Goal: Communication & Community: Answer question/provide support

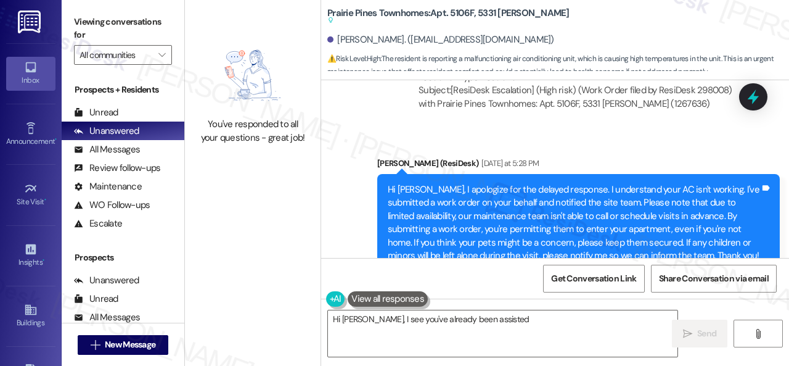
scroll to position [2447, 0]
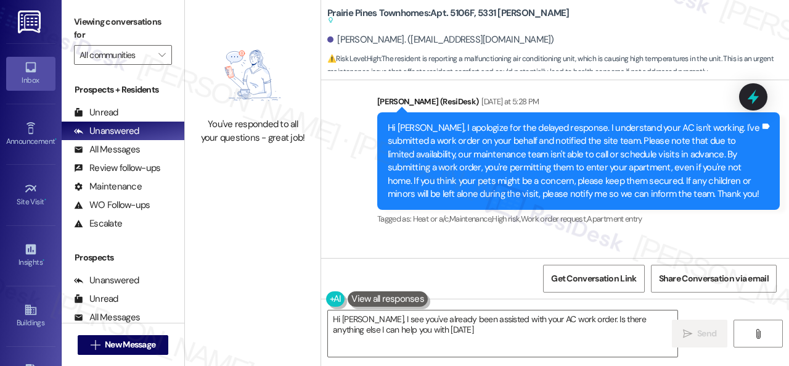
type textarea "Hi Donovan, I see you've already been assisted with your AC work order. Is ther…"
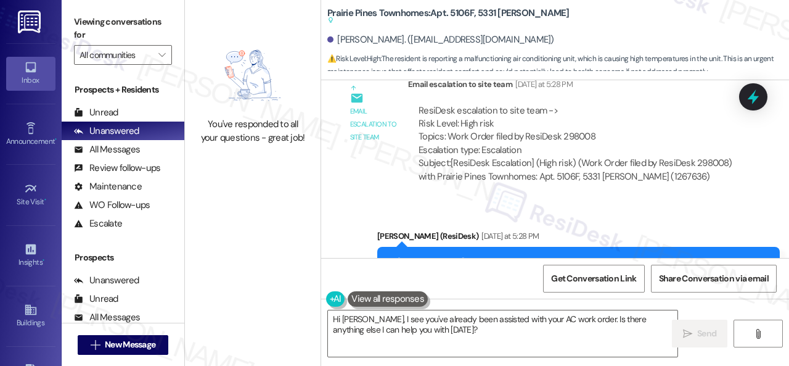
scroll to position [2305, 0]
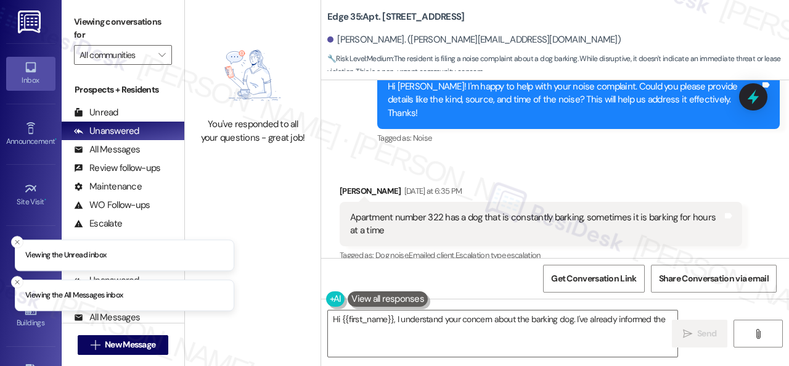
scroll to position [312, 0]
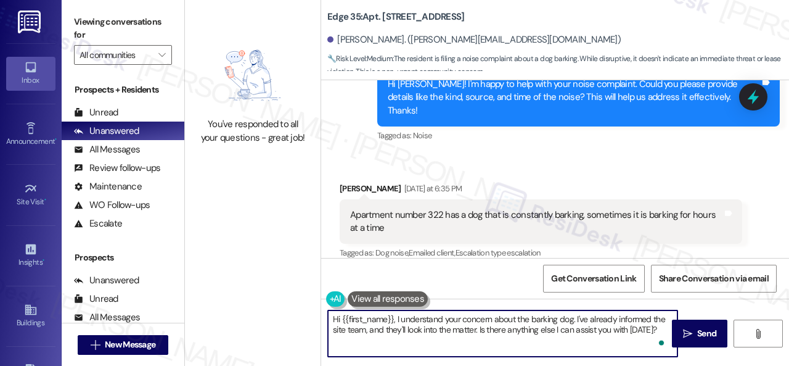
drag, startPoint x: 393, startPoint y: 319, endPoint x: 656, endPoint y: 332, distance: 263.6
click at [656, 332] on textarea "Hi {{first_name}}, I understand your concern about the barking dog. I've alread…" at bounding box center [503, 333] width 350 height 46
paste textarea "! The site team stated that they will reach out to unit 322 to notify them of t…"
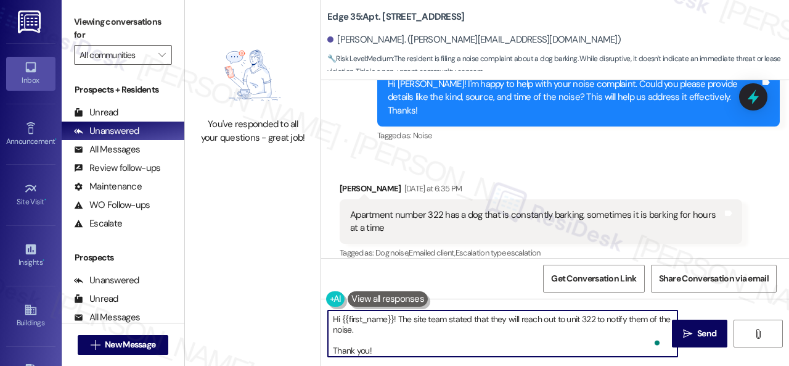
scroll to position [0, 0]
type textarea "Hi {{first_name}}! The site team stated that they will reach out to unit 322 to…"
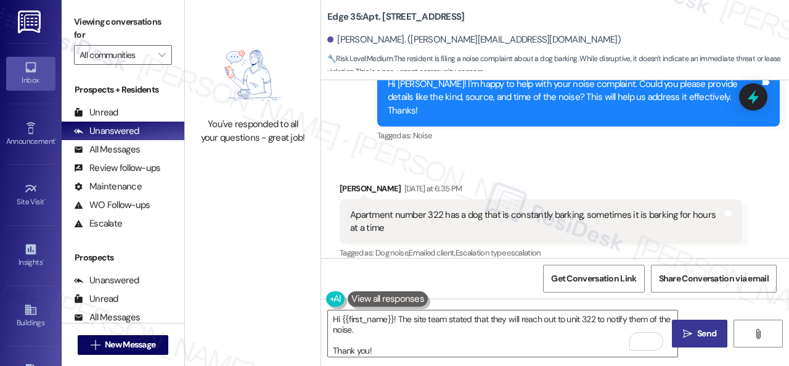
click at [686, 332] on icon "" at bounding box center [687, 334] width 9 height 10
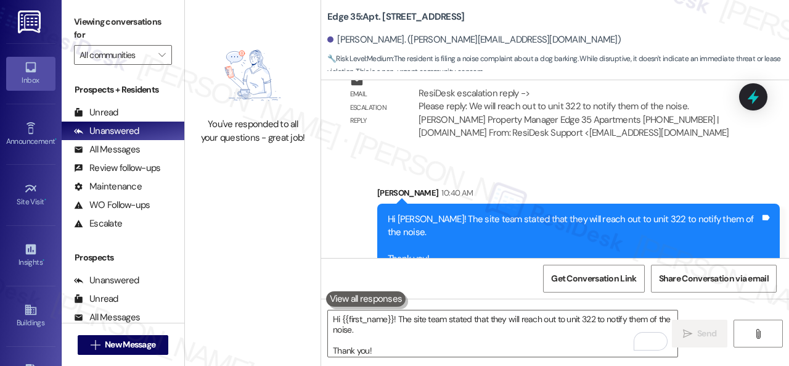
scroll to position [4, 0]
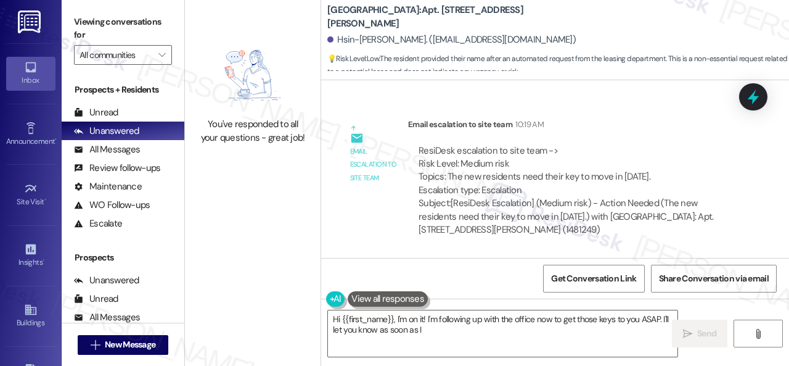
scroll to position [874, 0]
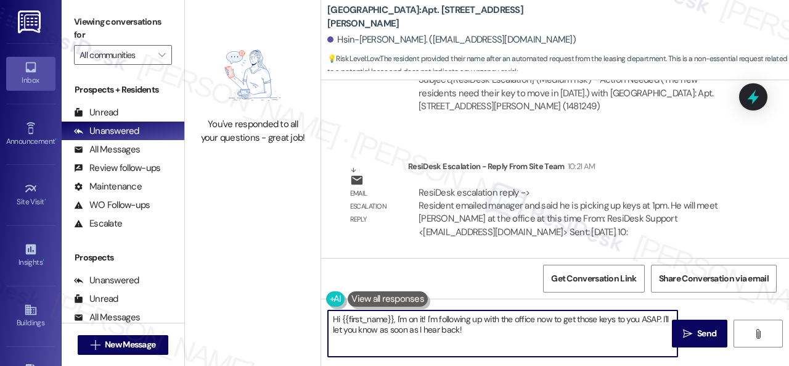
drag, startPoint x: 477, startPoint y: 332, endPoint x: 201, endPoint y: 303, distance: 277.1
click at [260, 321] on div "You've responded to all your questions - great job! [GEOGRAPHIC_DATA]: Apt. [ST…" at bounding box center [487, 183] width 604 height 366
type textarea "Hello! Please know that [PERSON_NAME] will meet you at the office at 1 PM to gi…"
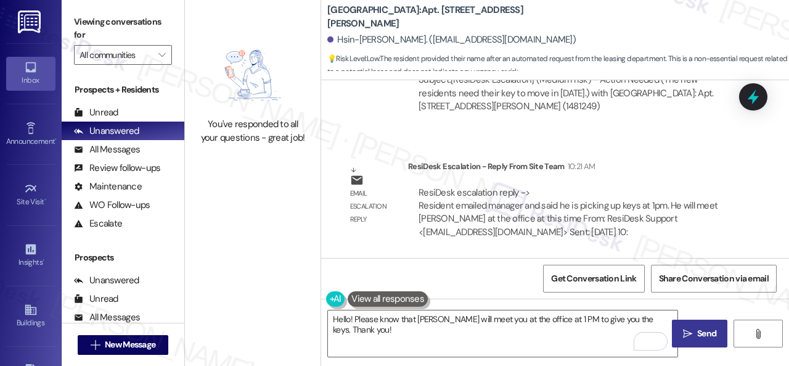
click at [689, 334] on span " Send" at bounding box center [700, 333] width 39 height 13
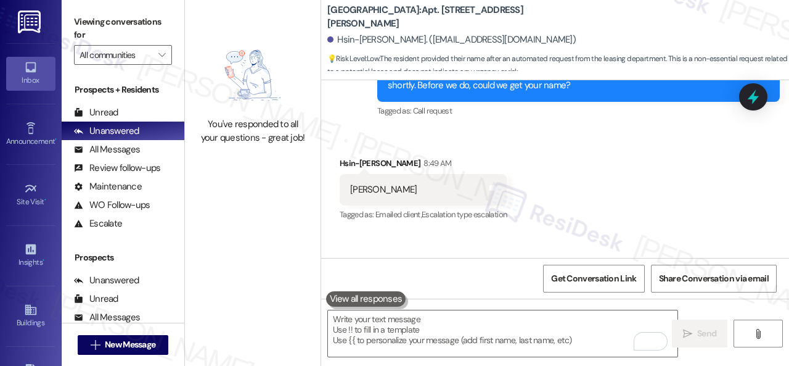
scroll to position [325, 0]
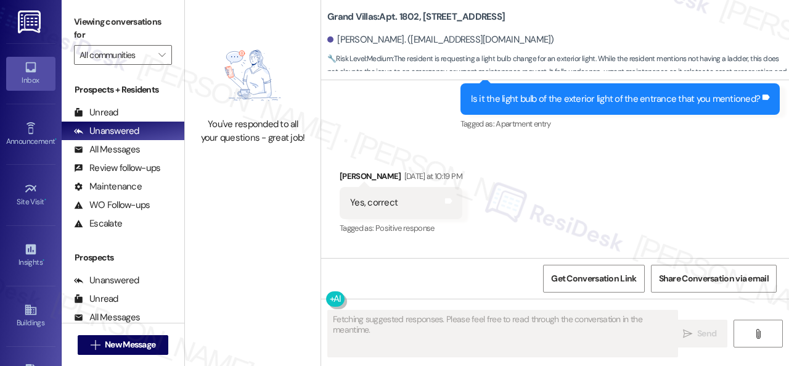
scroll to position [955, 0]
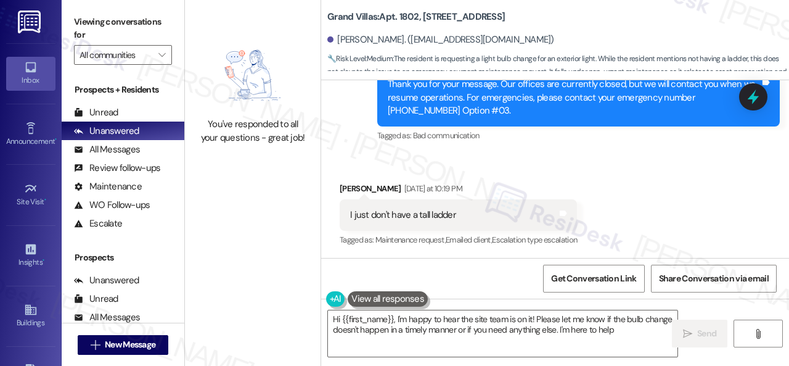
type textarea "Hi {{first_name}}, I'm happy to hear the site team is on it! Please let me know…"
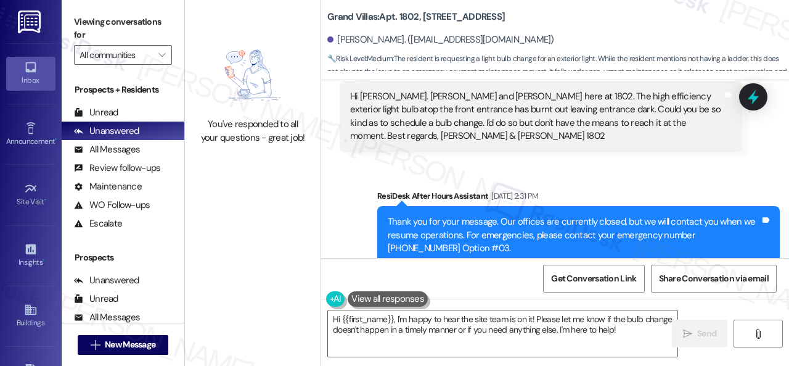
scroll to position [92, 0]
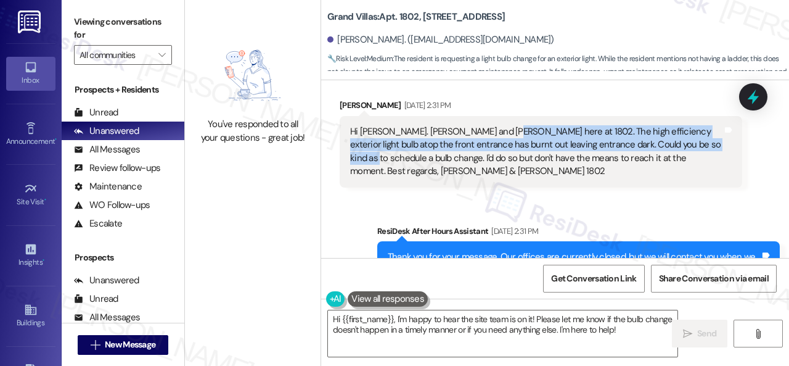
drag, startPoint x: 486, startPoint y: 128, endPoint x: 380, endPoint y: 161, distance: 110.6
click at [380, 161] on div "Hi Sarah. Eric and Ying here at 1802. The high efficiency exterior light bulb a…" at bounding box center [536, 151] width 372 height 53
copy div "The high efficiency exterior light bulb atop the front entrance has burnt out l…"
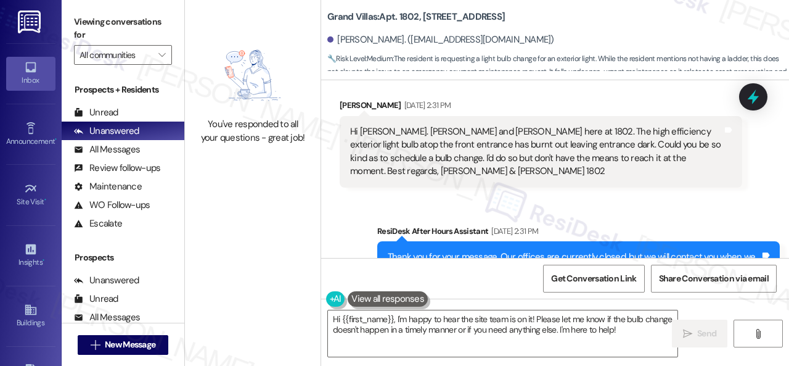
click at [530, 195] on div "Received via SMS Eric Centner Sep 14, 2025 at 2:31 PM Hi Sarah. Eric and Ying h…" at bounding box center [540, 142] width 421 height 107
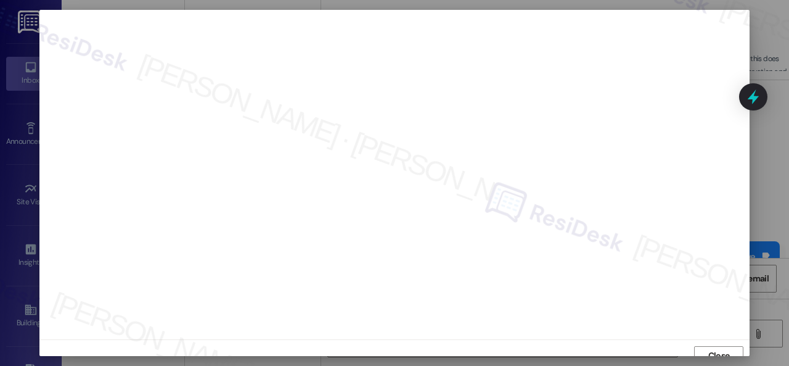
scroll to position [9, 0]
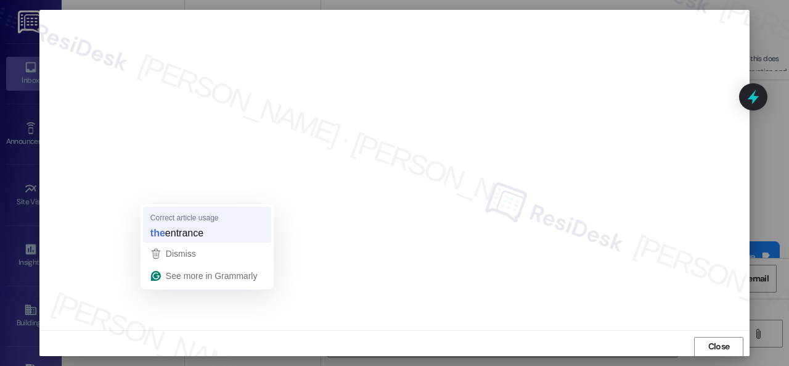
click at [158, 234] on strong "the" at bounding box center [157, 233] width 15 height 14
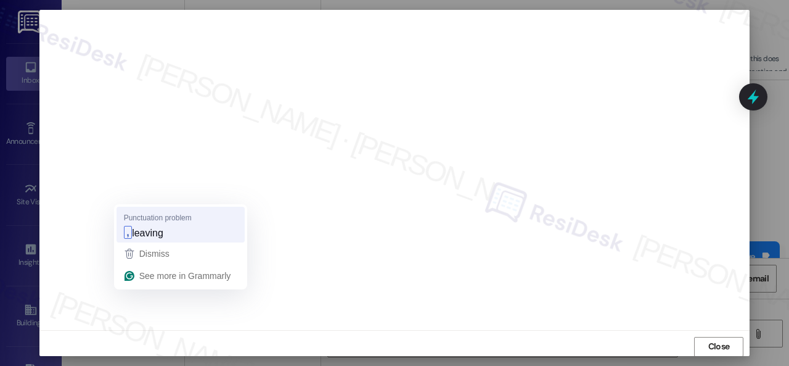
click at [124, 234] on strong "," at bounding box center [128, 232] width 8 height 13
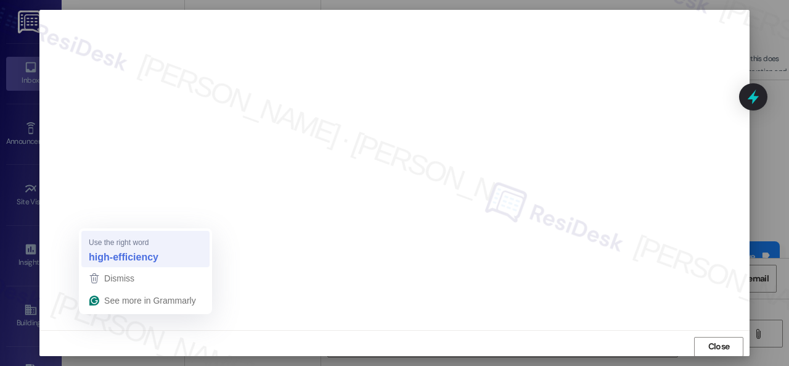
click at [119, 257] on strong "high-efficiency" at bounding box center [124, 257] width 70 height 14
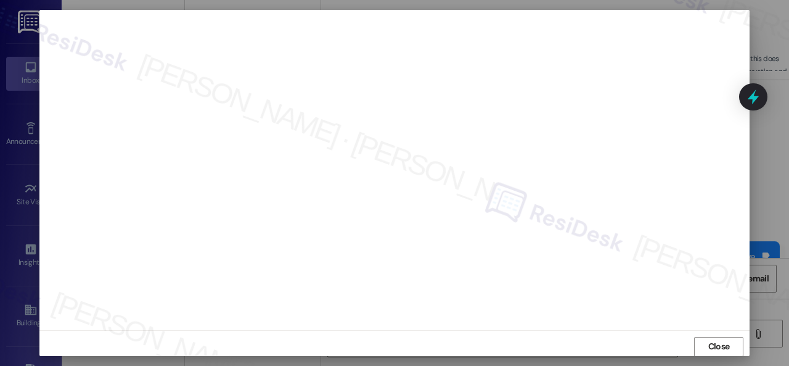
click at [708, 342] on span "Close" at bounding box center [719, 346] width 22 height 13
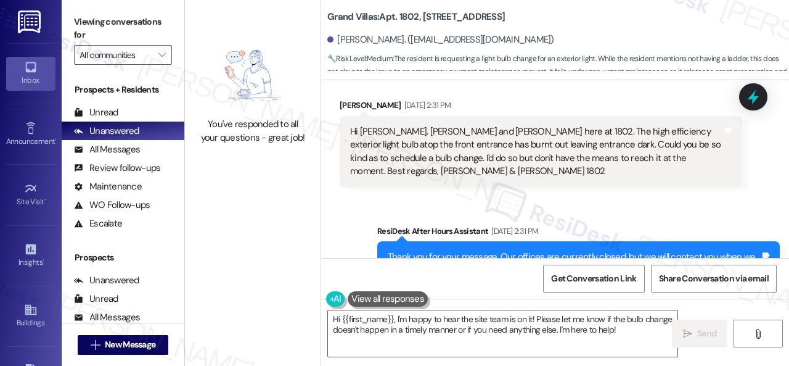
scroll to position [277, 0]
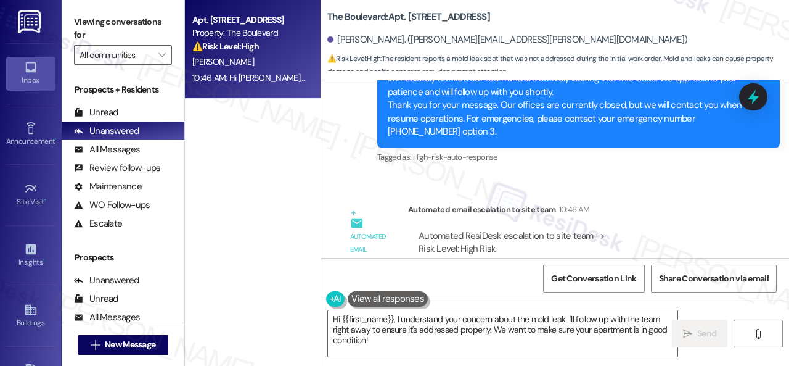
scroll to position [3253, 0]
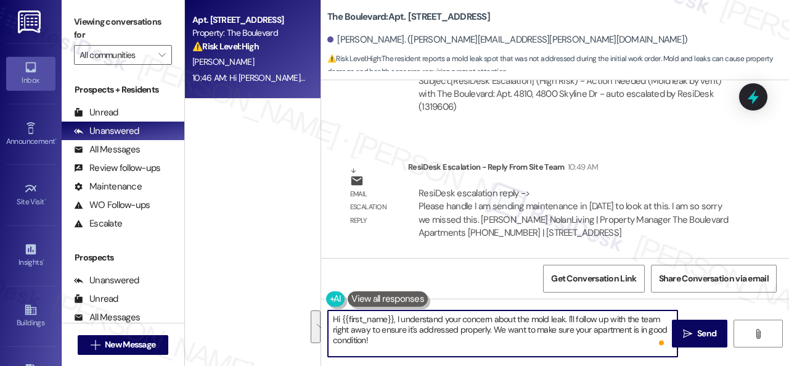
drag, startPoint x: 396, startPoint y: 321, endPoint x: 422, endPoint y: 340, distance: 31.7
click at [422, 340] on textarea "Hi {{first_name}}, I understand your concern about the mold leak. I'll follow u…" at bounding box center [503, 333] width 350 height 46
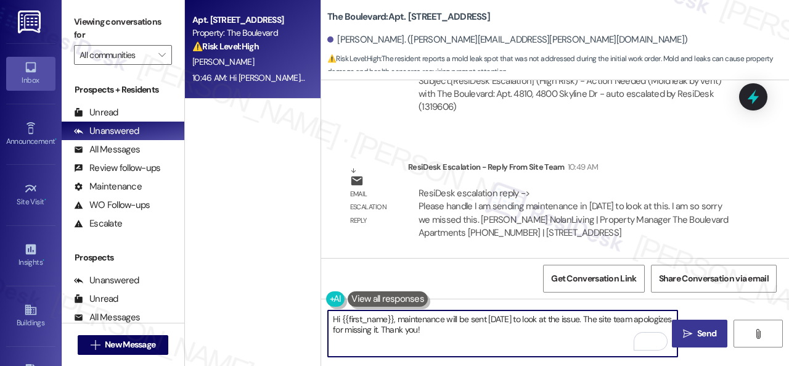
type textarea "Hi {{first_name}}, maintenance will be sent today to look at the issue. The sit…"
click at [700, 327] on span "Send" at bounding box center [706, 333] width 19 height 13
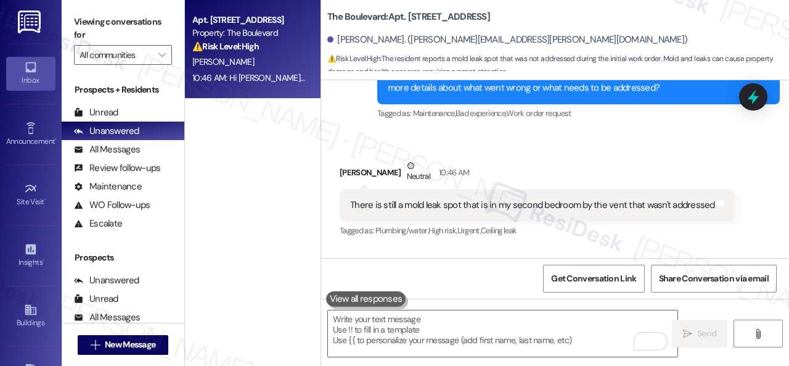
scroll to position [2792, 0]
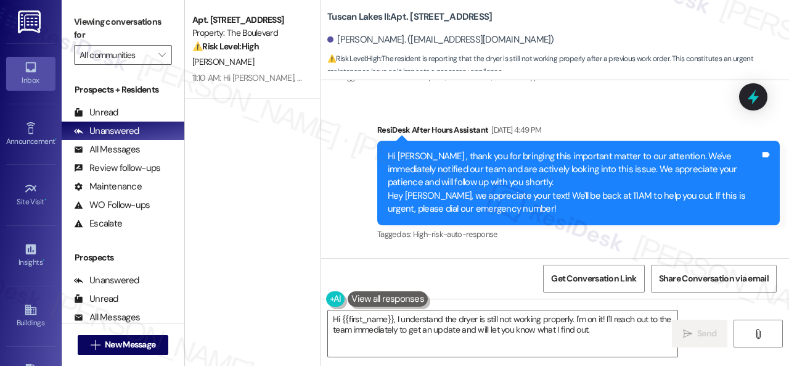
scroll to position [740, 0]
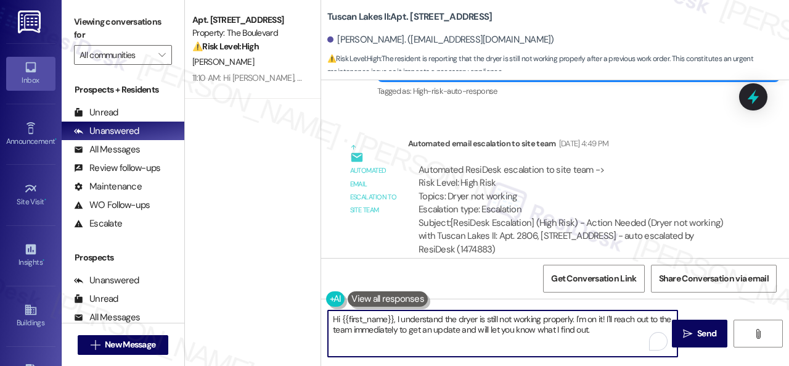
drag, startPoint x: 398, startPoint y: 321, endPoint x: 631, endPoint y: 341, distance: 233.9
click at [631, 341] on textarea "Hi {{first_name}}, I understand the dryer is still not working properly. I'm on…" at bounding box center [503, 333] width 350 height 46
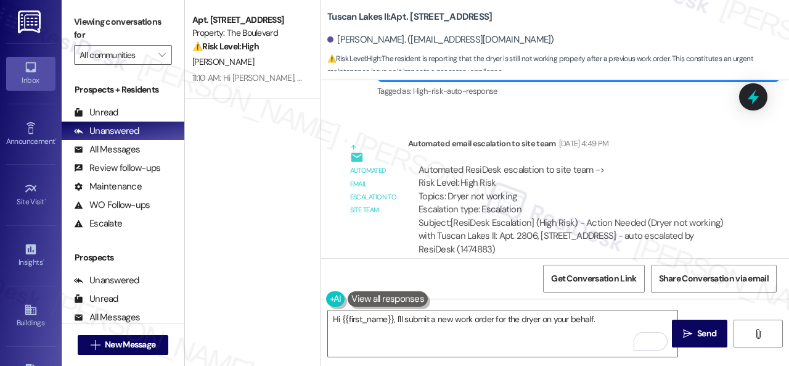
drag, startPoint x: 649, startPoint y: 135, endPoint x: 648, endPoint y: 166, distance: 30.9
click at [649, 135] on div "Automated email escalation to site team Automated email escalation to site team…" at bounding box center [540, 201] width 421 height 147
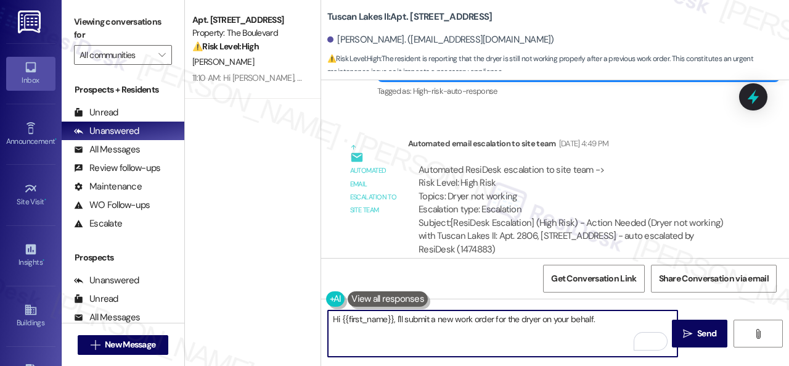
click at [619, 318] on textarea "Hi {{first_name}}, I'll submit a new work order for the dryer on your behalf." at bounding box center [503, 333] width 350 height 46
paste textarea "Please provide as much detail as possible about the issue and include photos if…"
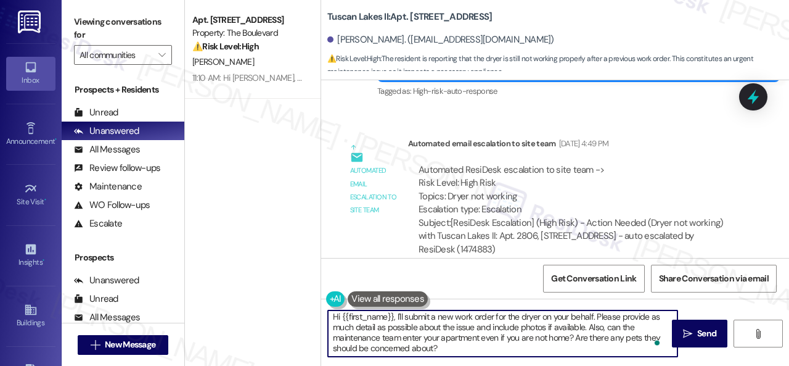
scroll to position [0, 0]
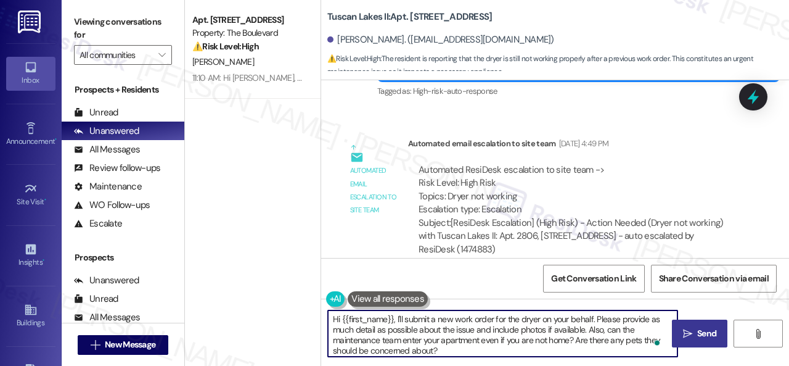
type textarea "Hi {{first_name}}, I'll submit a new work order for the dryer on your behalf. P…"
click at [695, 330] on span "Send" at bounding box center [707, 333] width 24 height 13
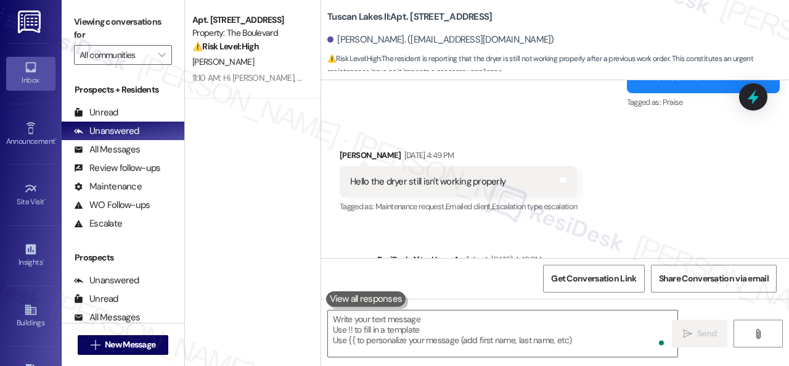
scroll to position [434, 0]
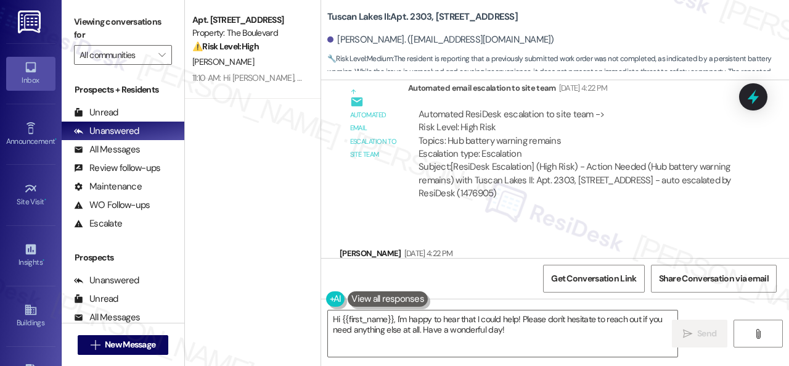
scroll to position [682, 0]
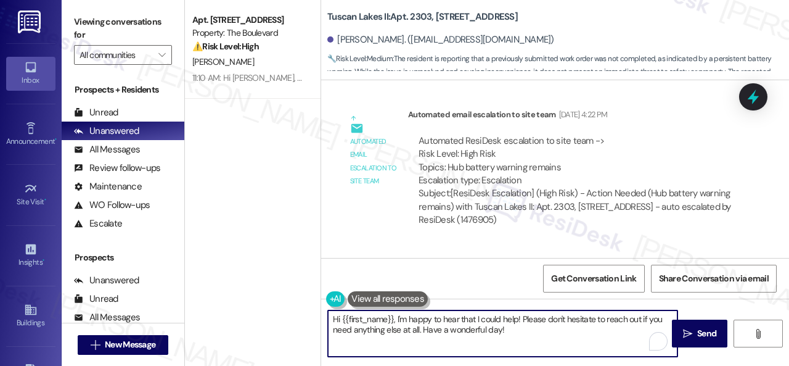
drag, startPoint x: 393, startPoint y: 318, endPoint x: 563, endPoint y: 326, distance: 170.3
click at [563, 326] on textarea "Hi {{first_name}}, I'm happy to hear that I could help! Please don't hesitate t…" at bounding box center [503, 333] width 350 height 46
paste textarea "! The site team stated that you will have to contact Vivint at 855-819-8137 for…"
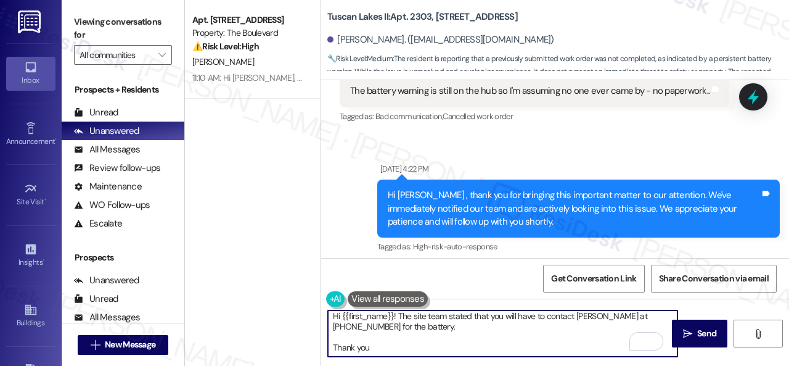
scroll to position [0, 0]
drag, startPoint x: 388, startPoint y: 337, endPoint x: 391, endPoint y: 348, distance: 10.8
click at [390, 343] on textarea "Hi {{first_name}}! The site team stated that you will have to contact Vivint at…" at bounding box center [503, 333] width 350 height 46
type textarea "Hi {{first_name}}! The site team stated that you will have to contact Vivint at…"
click at [709, 337] on span "Send" at bounding box center [706, 333] width 19 height 13
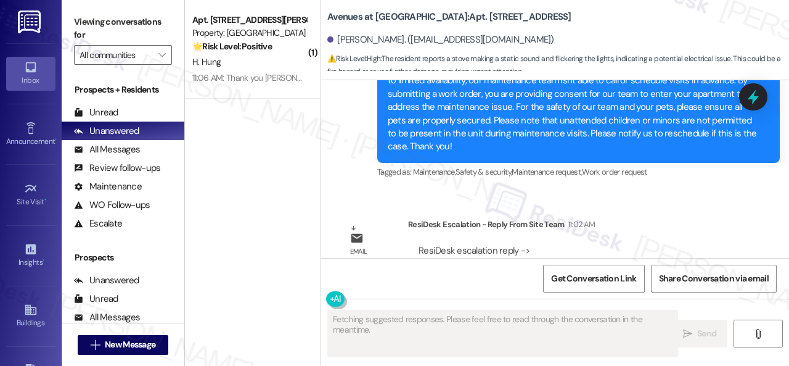
scroll to position [2782, 0]
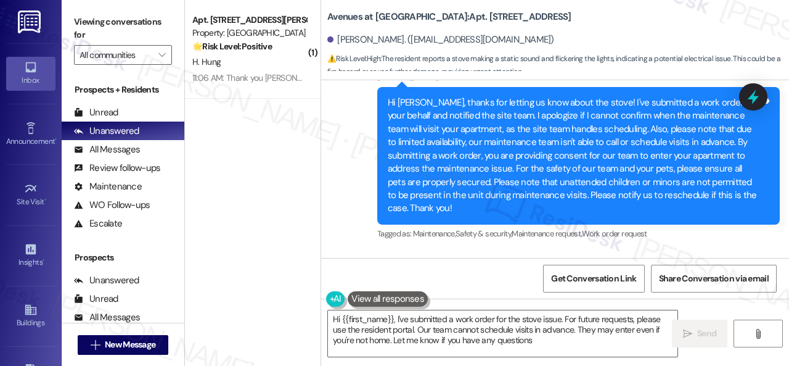
type textarea "Hi {{first_name}}, I've submitted a work order for the stove issue. For future …"
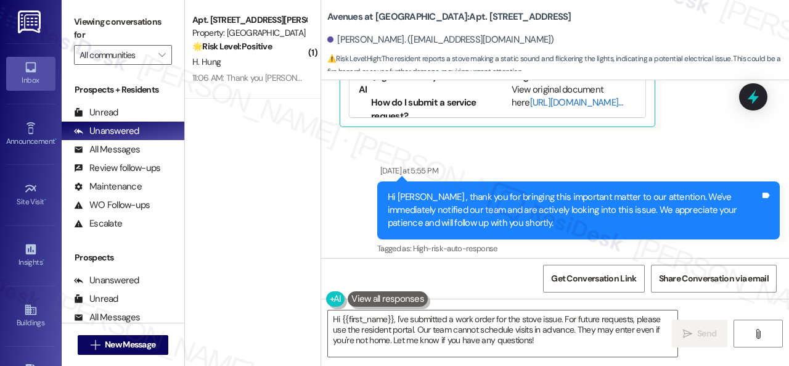
scroll to position [2223, 0]
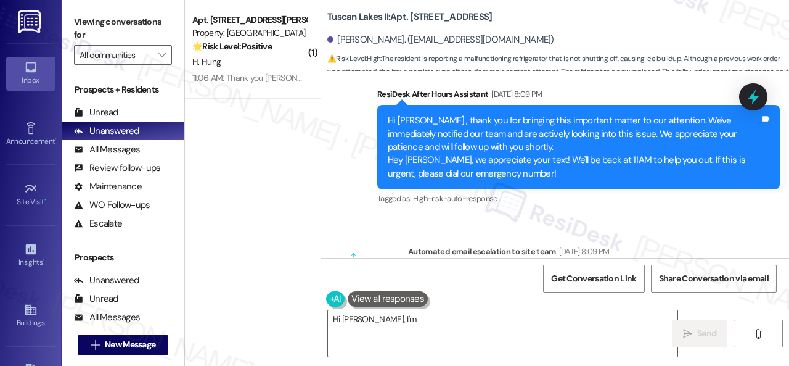
scroll to position [5712, 0]
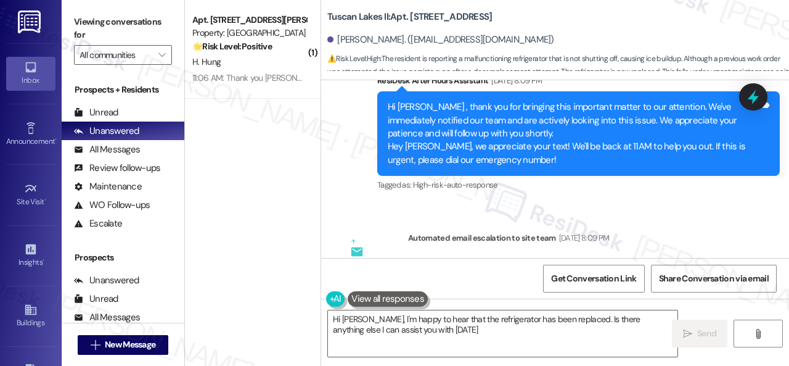
type textarea "Hi [PERSON_NAME], I'm happy to hear that the refrigerator has been replaced. Is…"
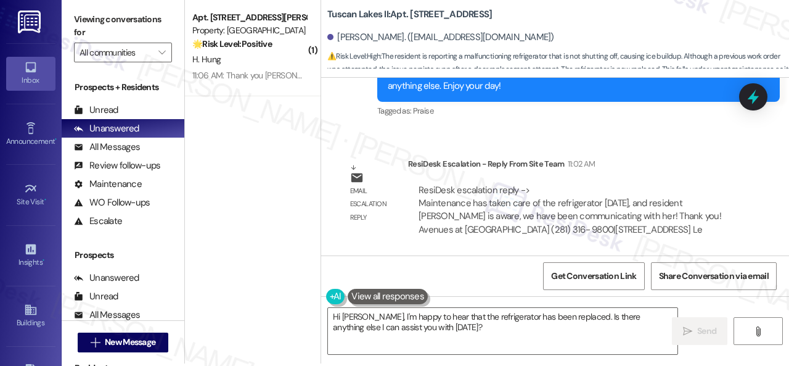
scroll to position [4, 0]
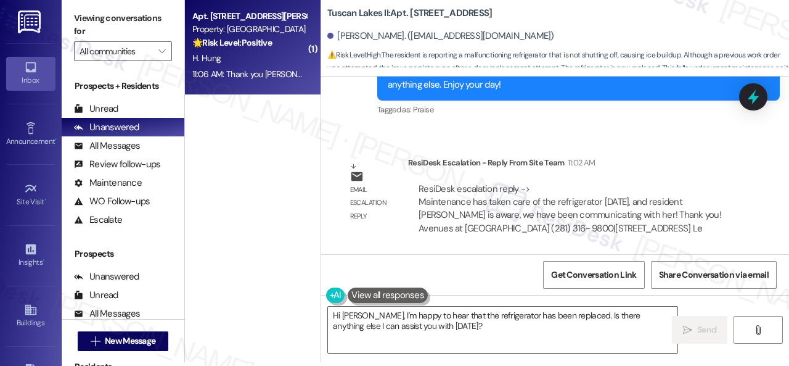
click at [268, 64] on div "H. Hung" at bounding box center [249, 58] width 117 height 15
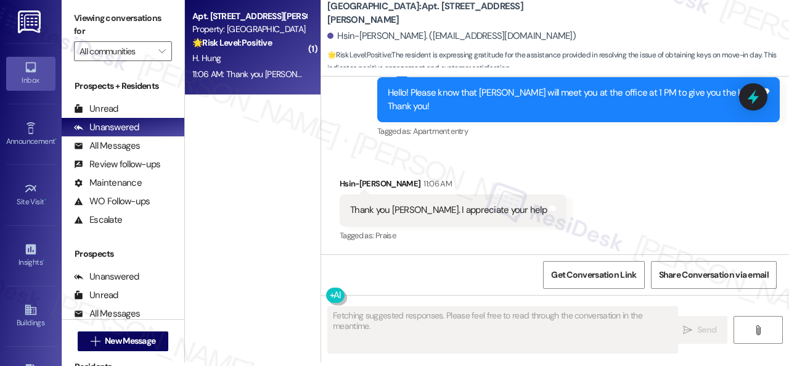
scroll to position [1081, 0]
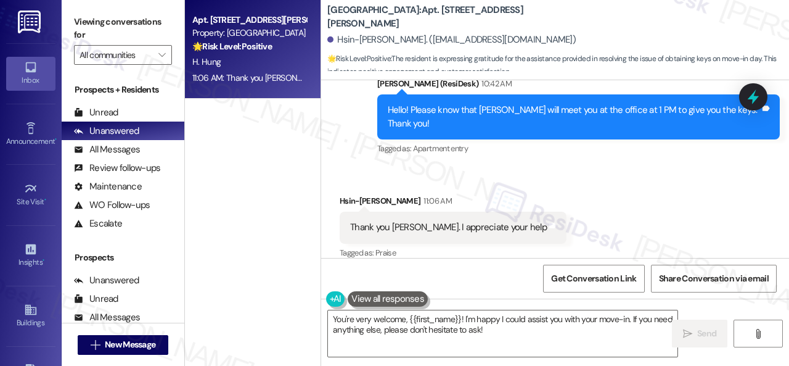
drag, startPoint x: 517, startPoint y: 330, endPoint x: 0, endPoint y: 191, distance: 535.3
click at [213, 277] on div "Apt. [STREET_ADDRESS][PERSON_NAME] Property: [GEOGRAPHIC_DATA] 🌟 Risk Level: Po…" at bounding box center [487, 183] width 604 height 366
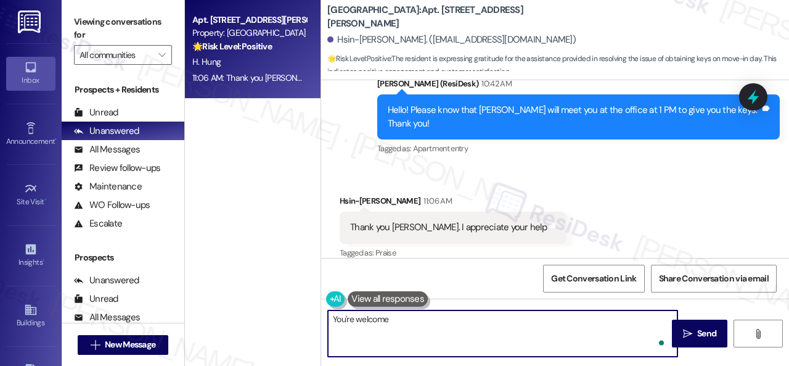
type textarea "You're welcome!"
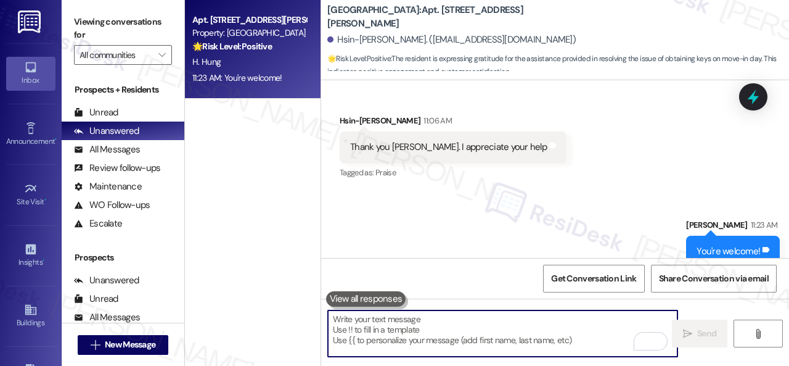
scroll to position [1168, 0]
